Goal: Task Accomplishment & Management: Complete application form

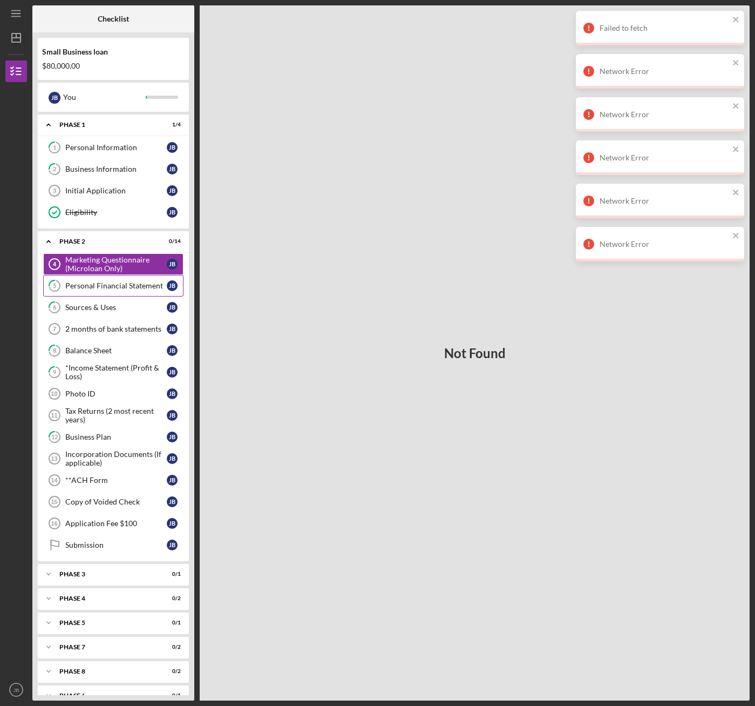
click at [80, 288] on div "Personal Financial Statement" at bounding box center [116, 285] width 102 height 9
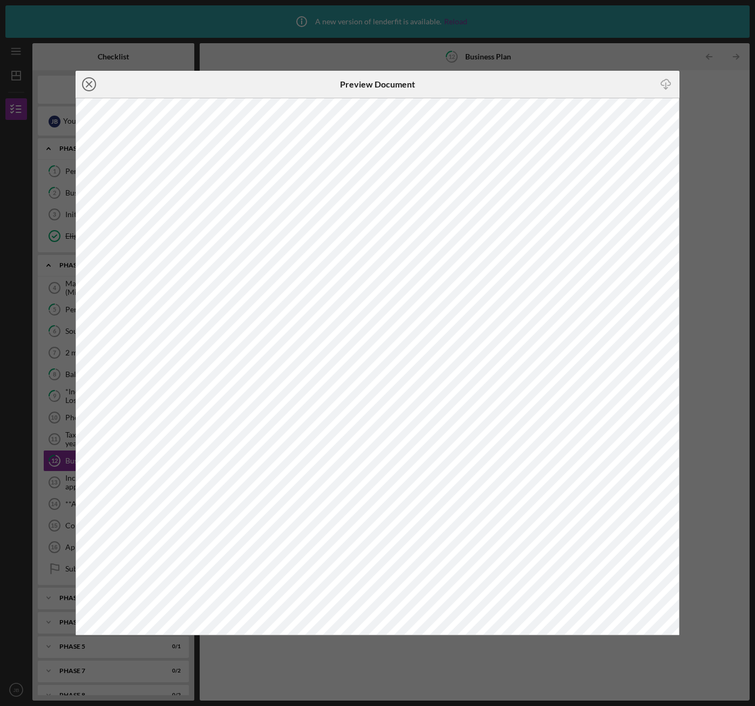
click at [93, 86] on icon "Icon/Close" at bounding box center [89, 84] width 27 height 27
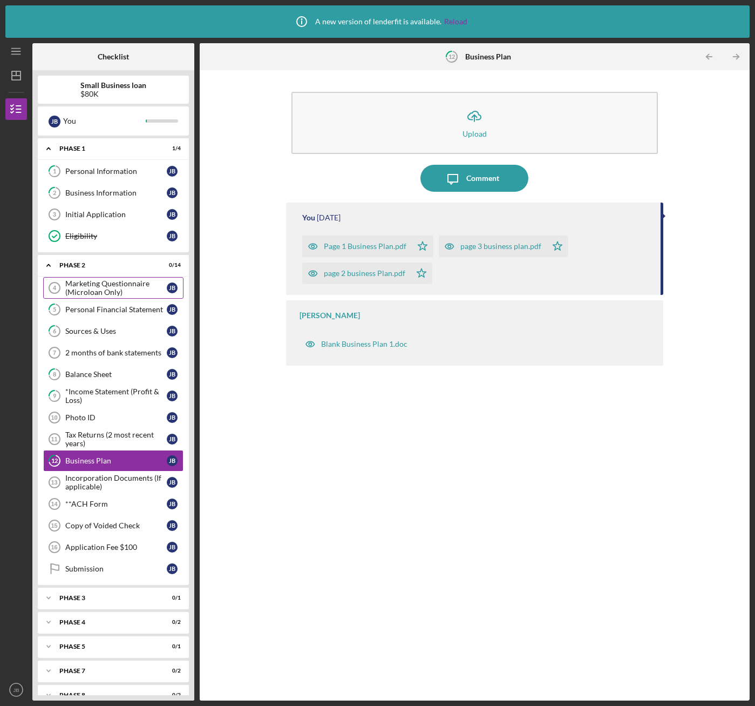
click at [124, 293] on div "Marketing Questionnaire (Microloan Only)" at bounding box center [116, 287] width 102 height 17
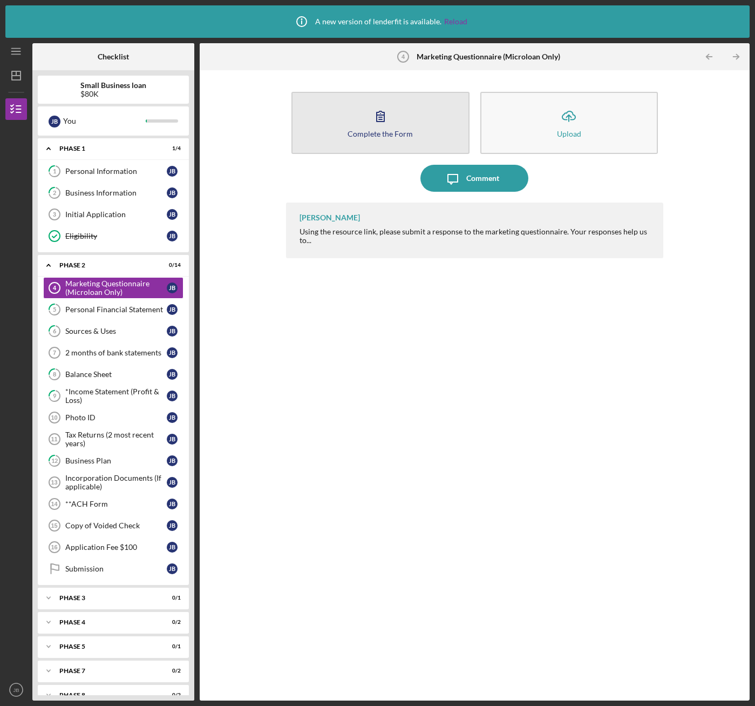
click at [398, 132] on div "Complete the Form" at bounding box center [380, 134] width 65 height 8
